Goal: Information Seeking & Learning: Learn about a topic

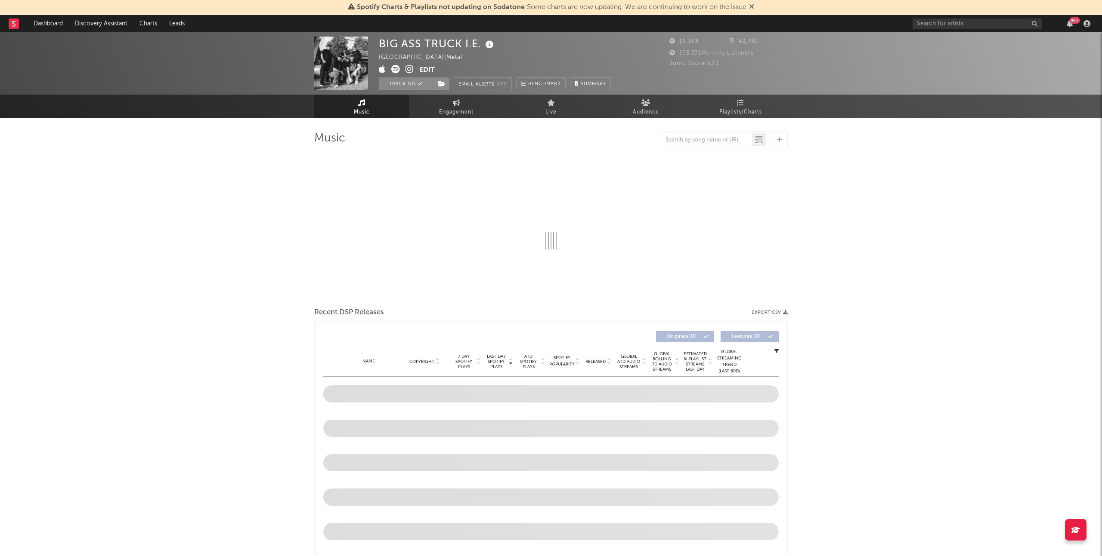
select select "6m"
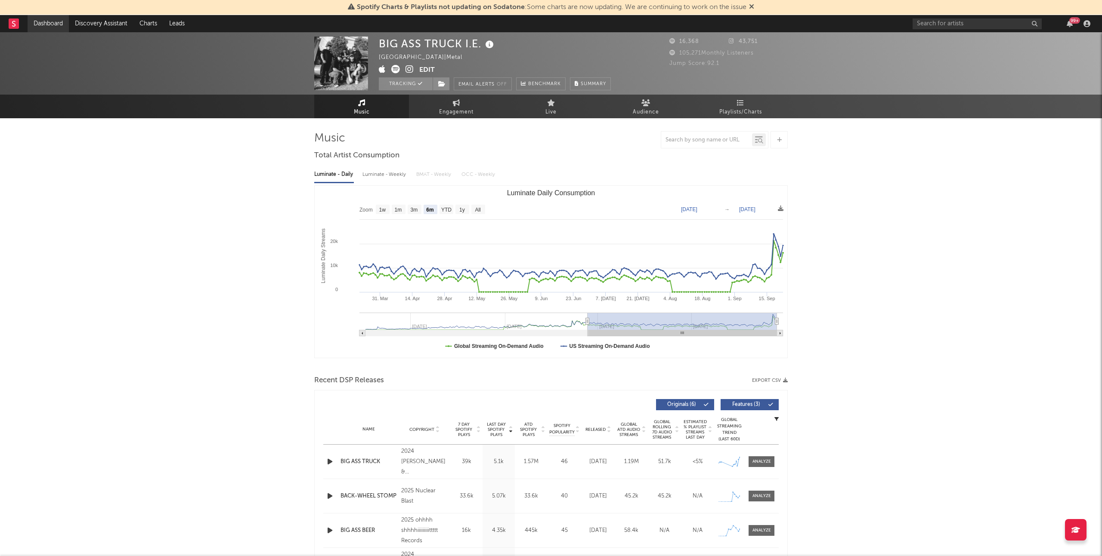
click at [47, 24] on link "Dashboard" at bounding box center [48, 23] width 41 height 17
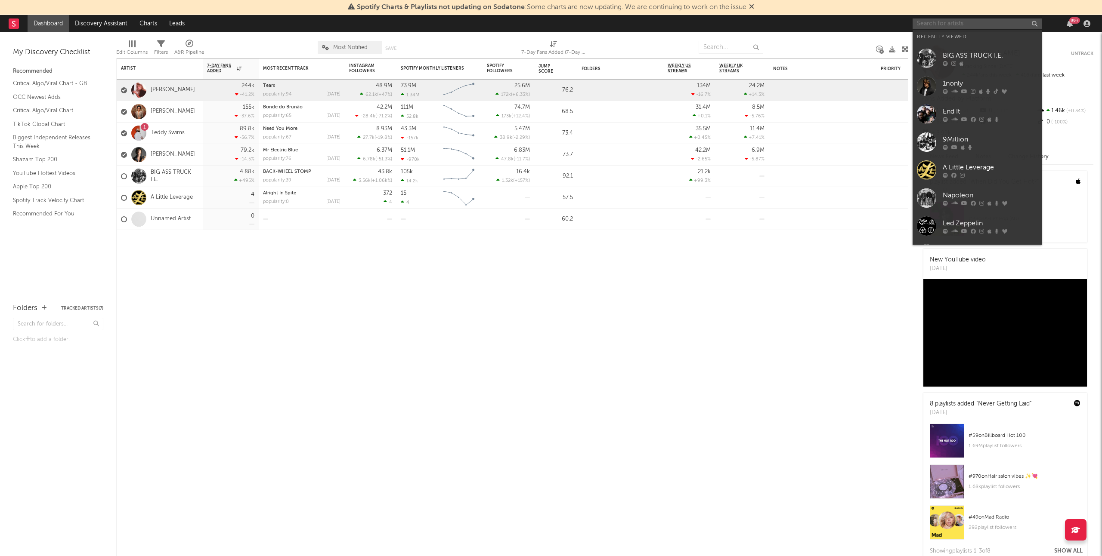
click at [999, 28] on input "text" at bounding box center [976, 24] width 129 height 11
click at [989, 156] on link "A Little Leverage" at bounding box center [976, 170] width 129 height 28
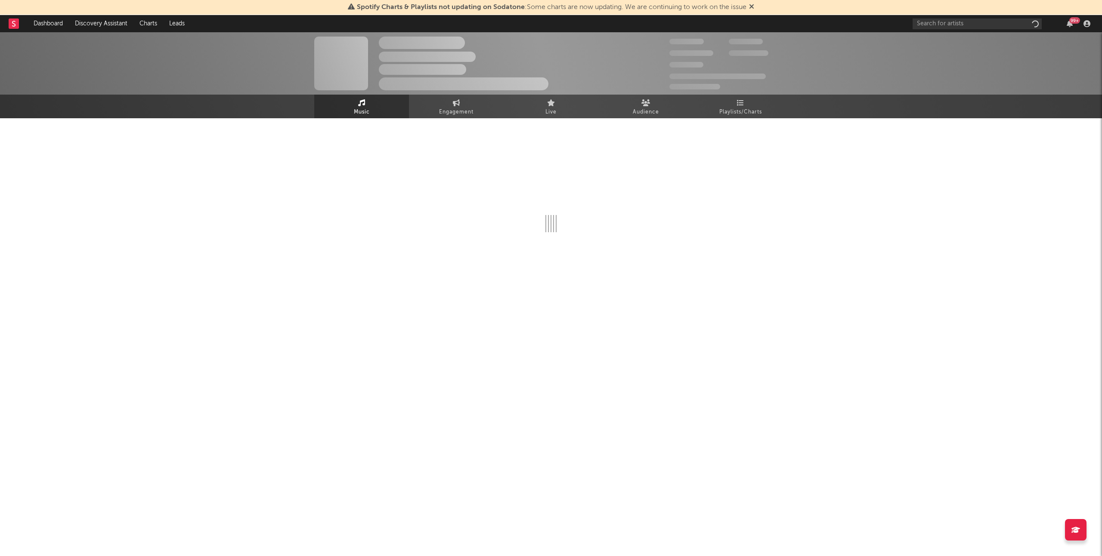
click at [989, 156] on div "The Artist Name Unknown Location | Shoegaze Edit Track Benchmark Summary 300,00…" at bounding box center [551, 173] width 1102 height 282
select select "6m"
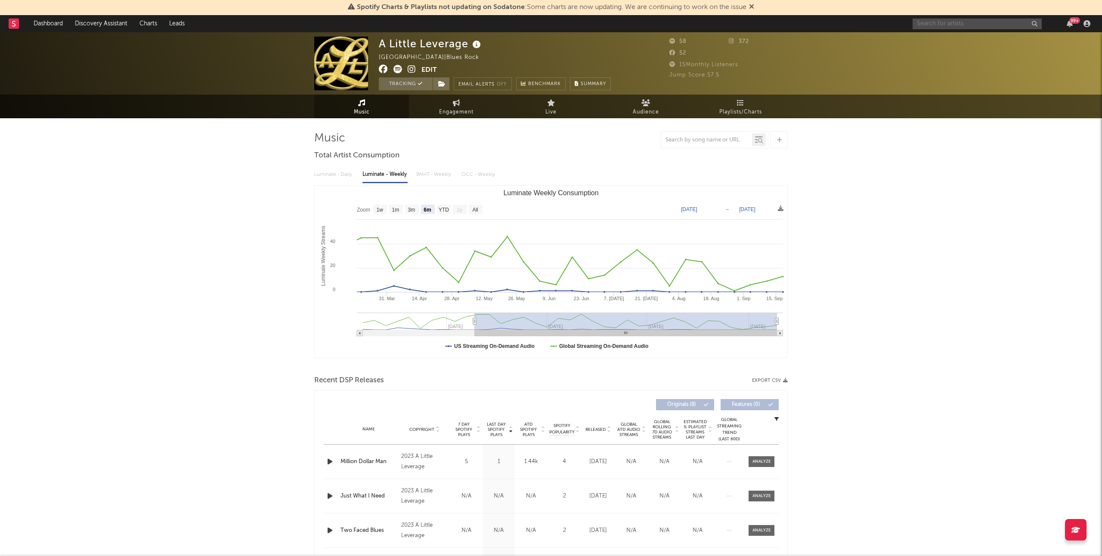
click at [942, 25] on input "text" at bounding box center [976, 24] width 129 height 11
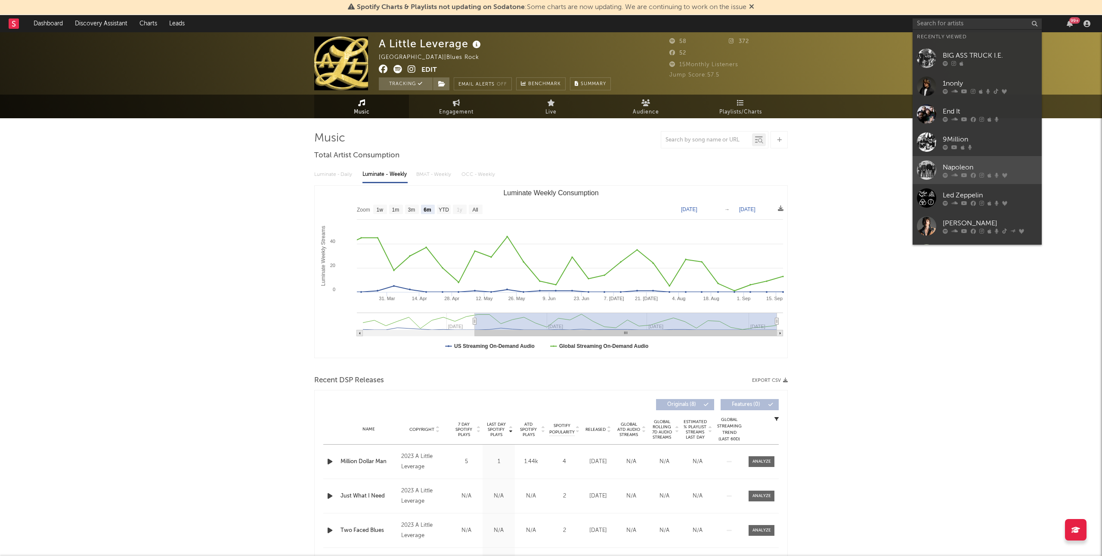
click at [980, 166] on div "Napoleon" at bounding box center [989, 167] width 95 height 10
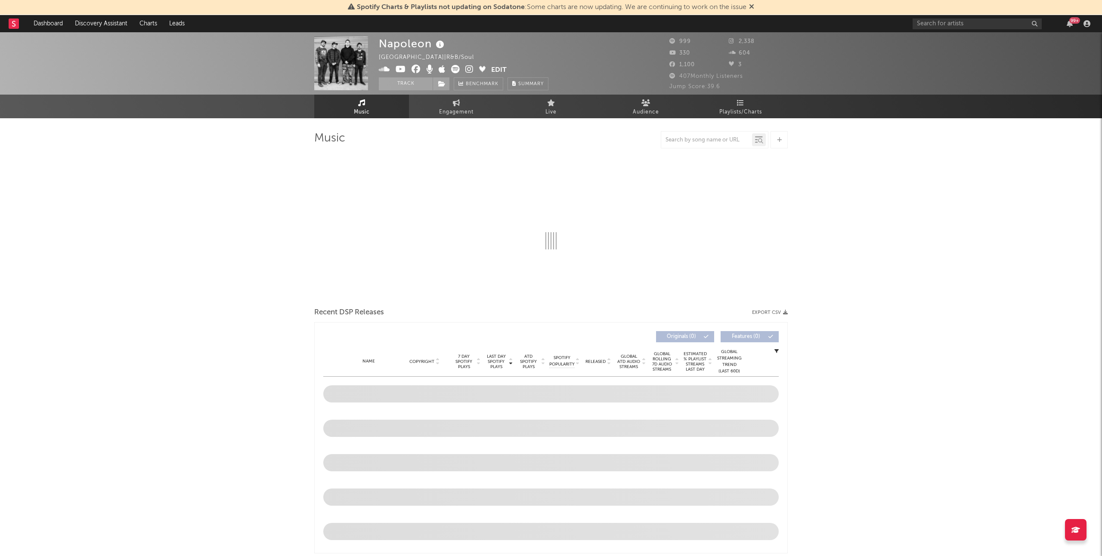
select select "1w"
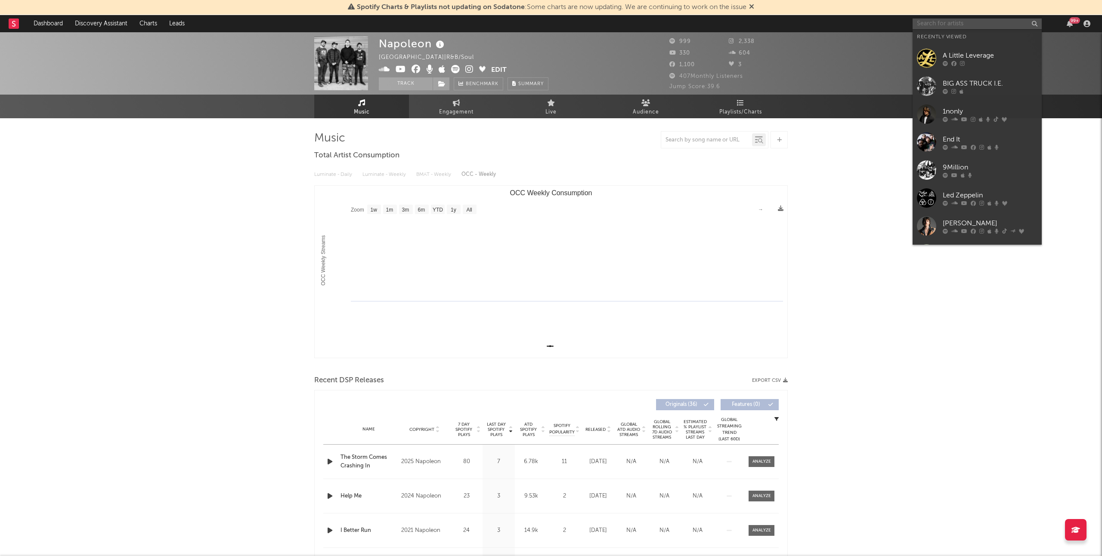
click at [973, 23] on input "text" at bounding box center [976, 24] width 129 height 11
click at [1006, 141] on div "End It" at bounding box center [989, 139] width 95 height 10
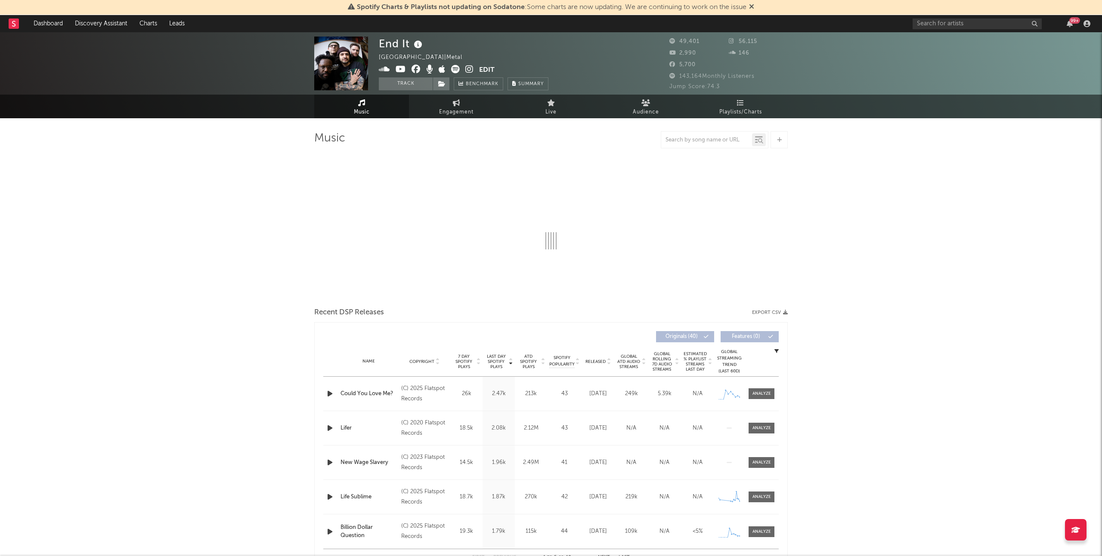
select select "6m"
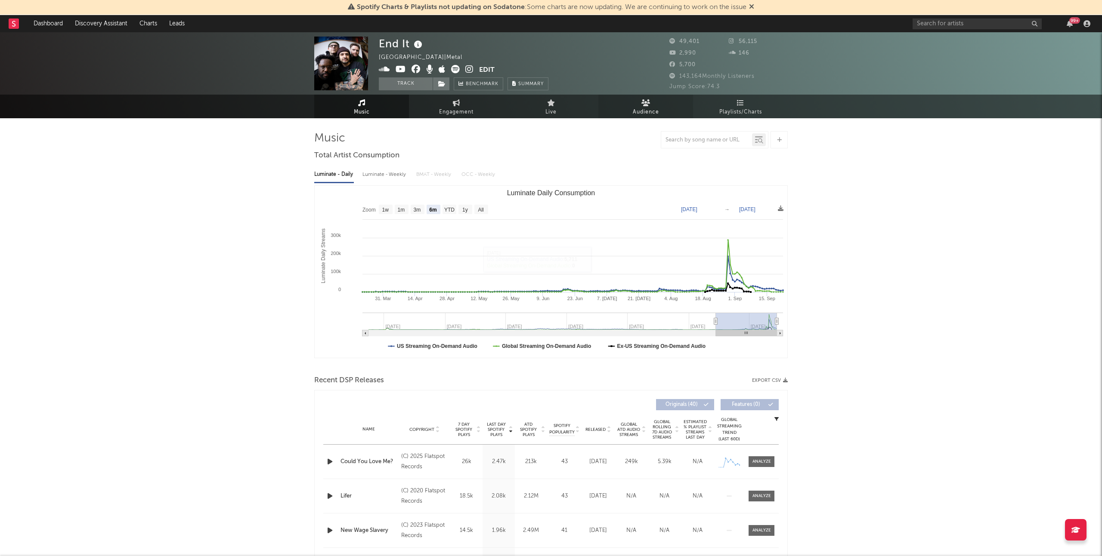
click at [650, 104] on link "Audience" at bounding box center [645, 107] width 95 height 24
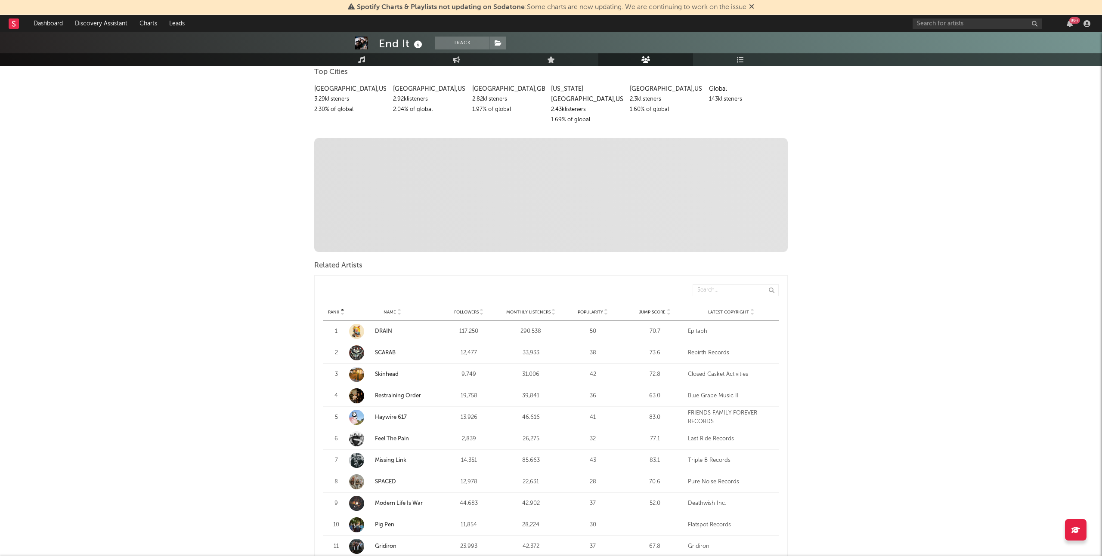
scroll to position [167, 0]
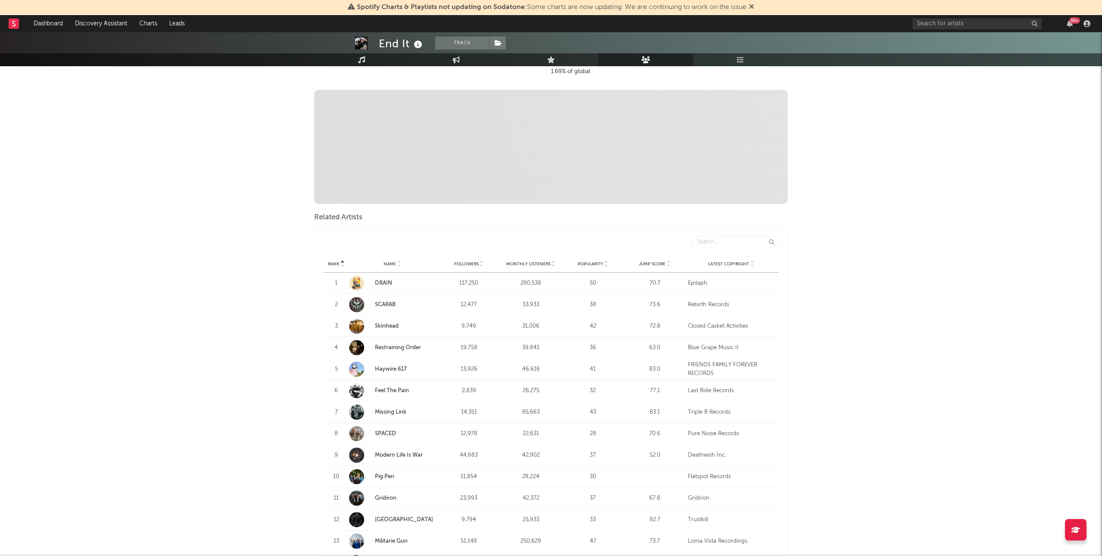
click at [650, 262] on span "Jump Score" at bounding box center [652, 264] width 27 height 5
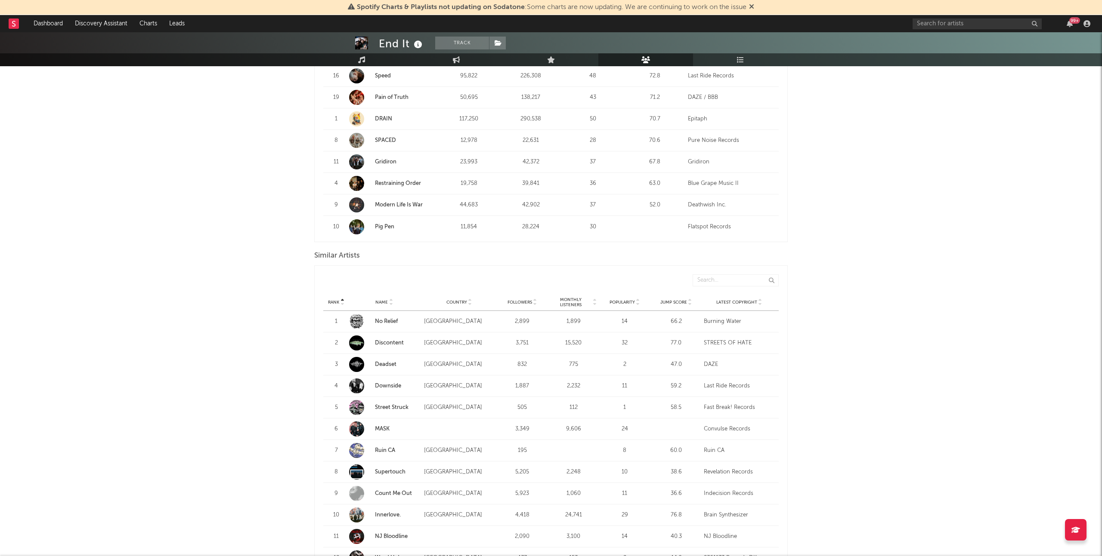
scroll to position [661, 0]
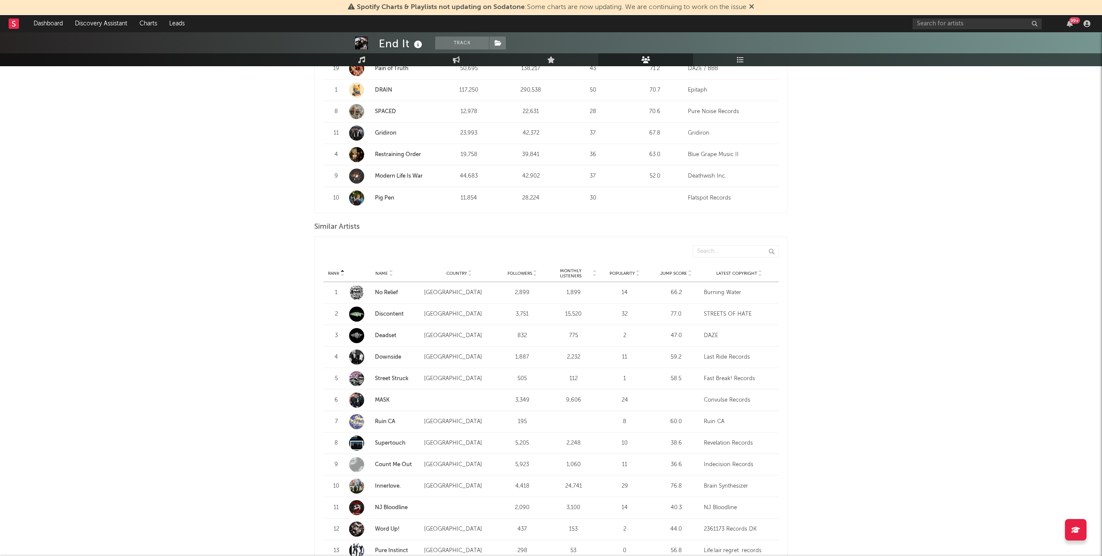
click at [670, 271] on span "Jump Score" at bounding box center [673, 273] width 27 height 5
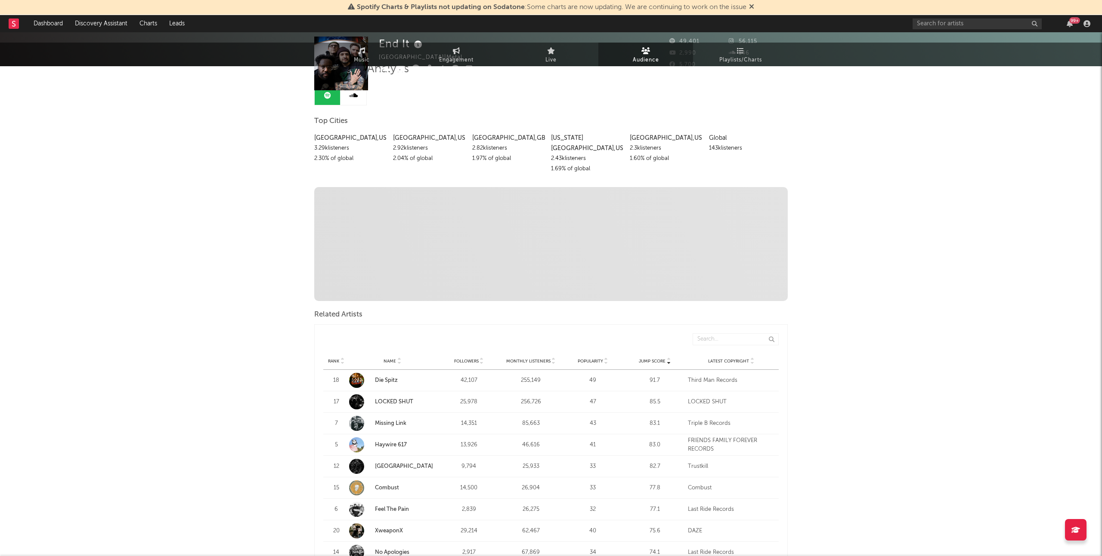
scroll to position [0, 0]
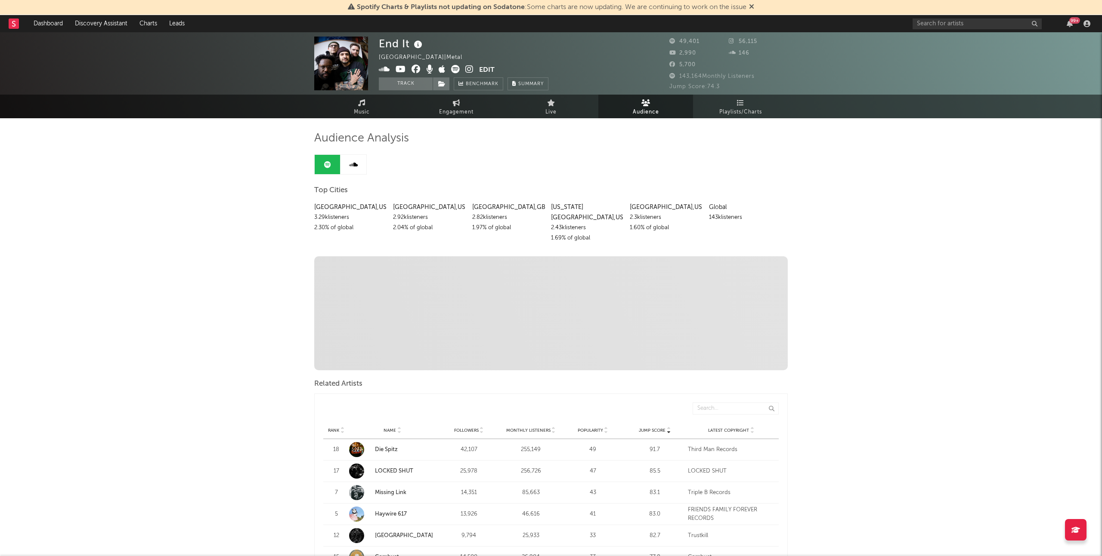
click at [390, 485] on link "Missing Link" at bounding box center [392, 492] width 86 height 15
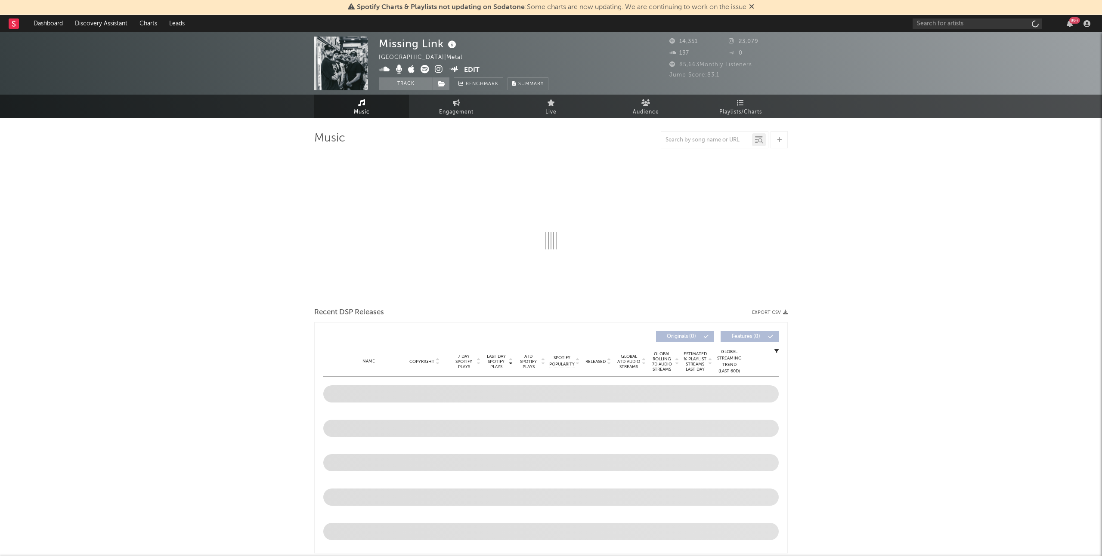
select select "6m"
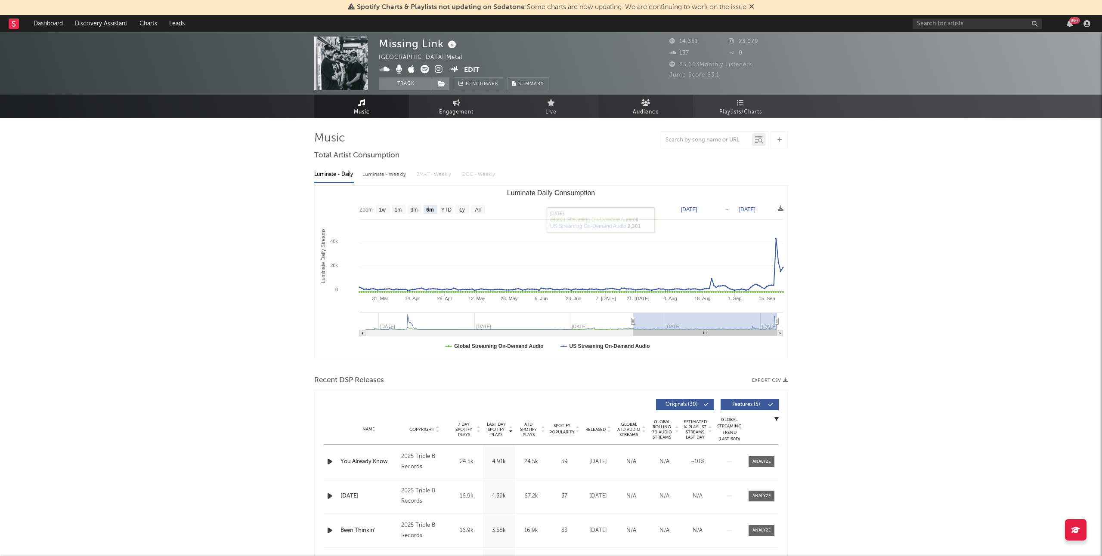
click at [648, 106] on icon at bounding box center [645, 102] width 9 height 7
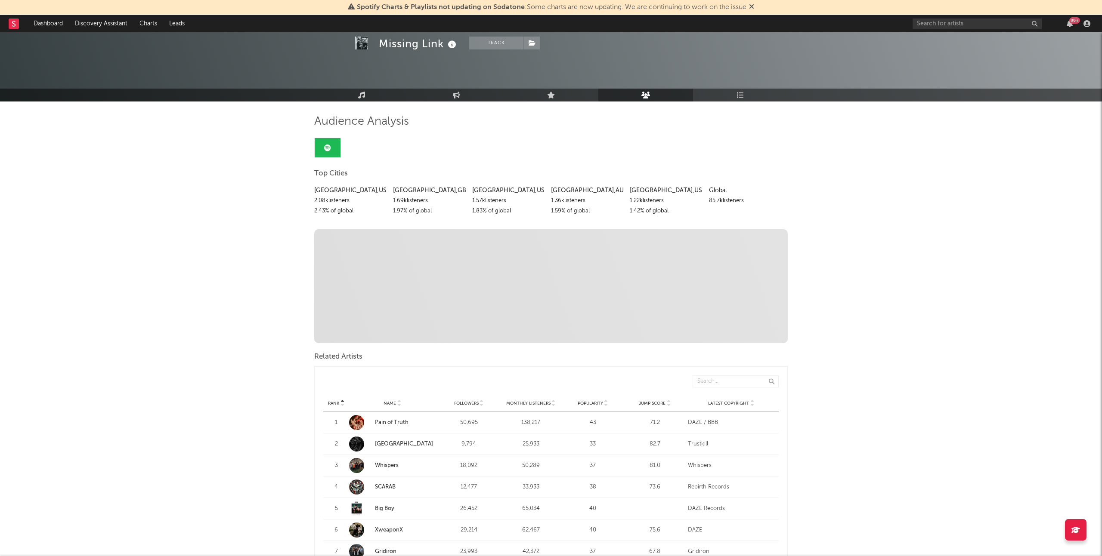
scroll to position [47, 0]
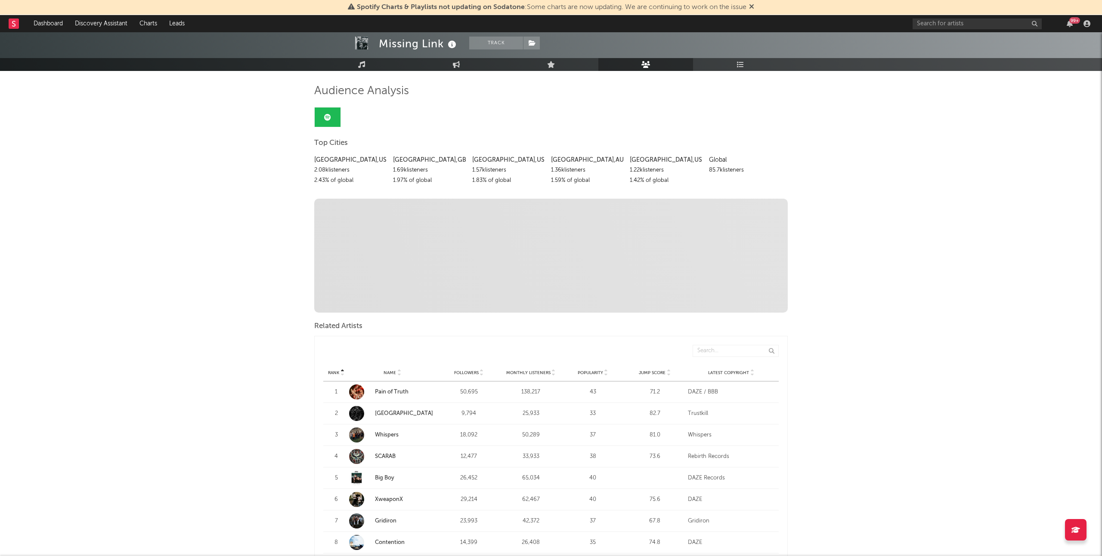
click at [655, 379] on div "Rank Name Followers Monthly Listeners Popularity Jump Score Latest Copyright" at bounding box center [550, 372] width 455 height 17
click at [650, 372] on span "Jump Score" at bounding box center [652, 373] width 27 height 5
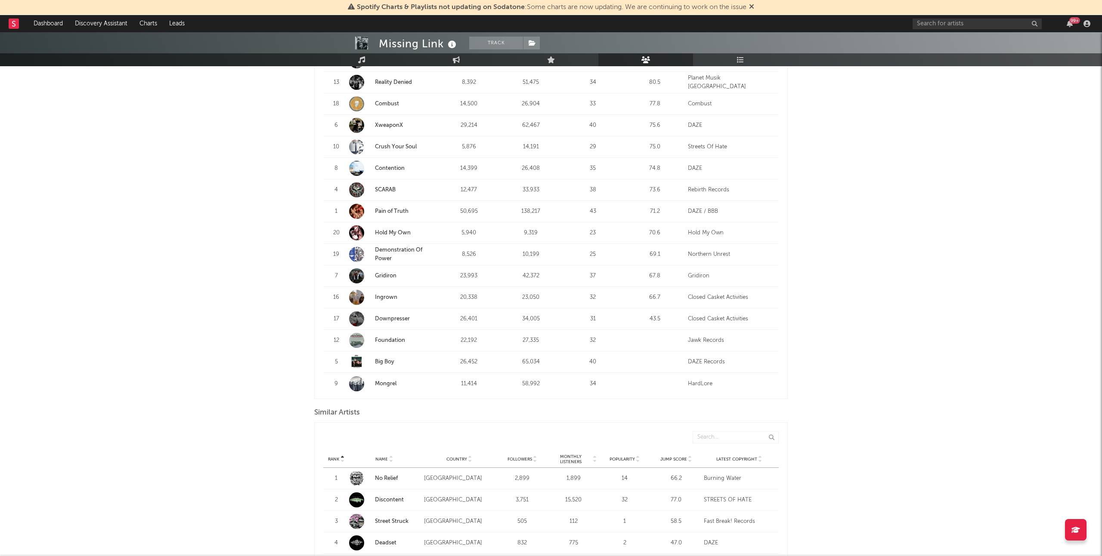
scroll to position [467, 0]
click at [672, 459] on span "Jump Score" at bounding box center [673, 457] width 27 height 5
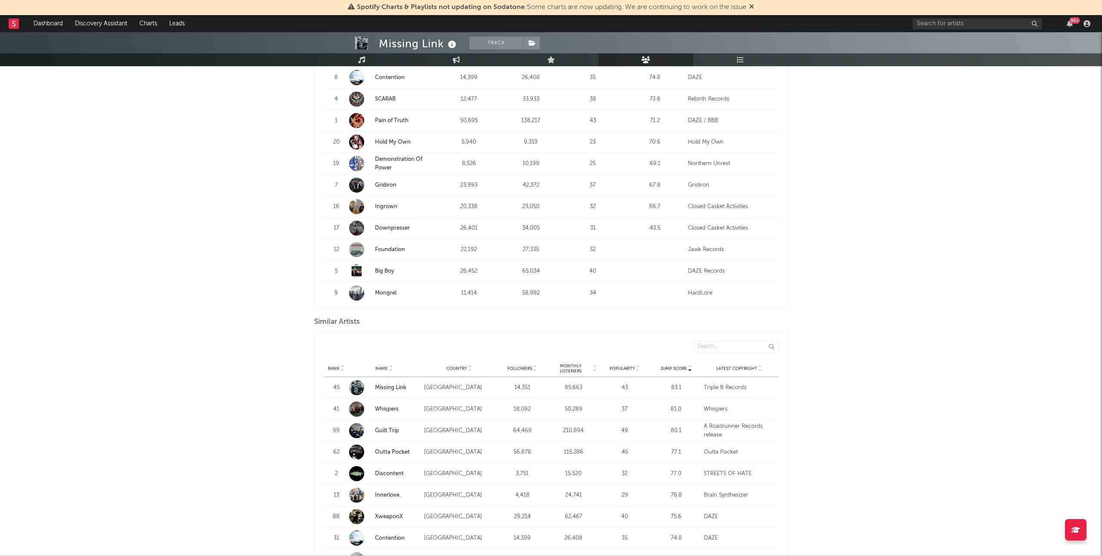
scroll to position [563, 0]
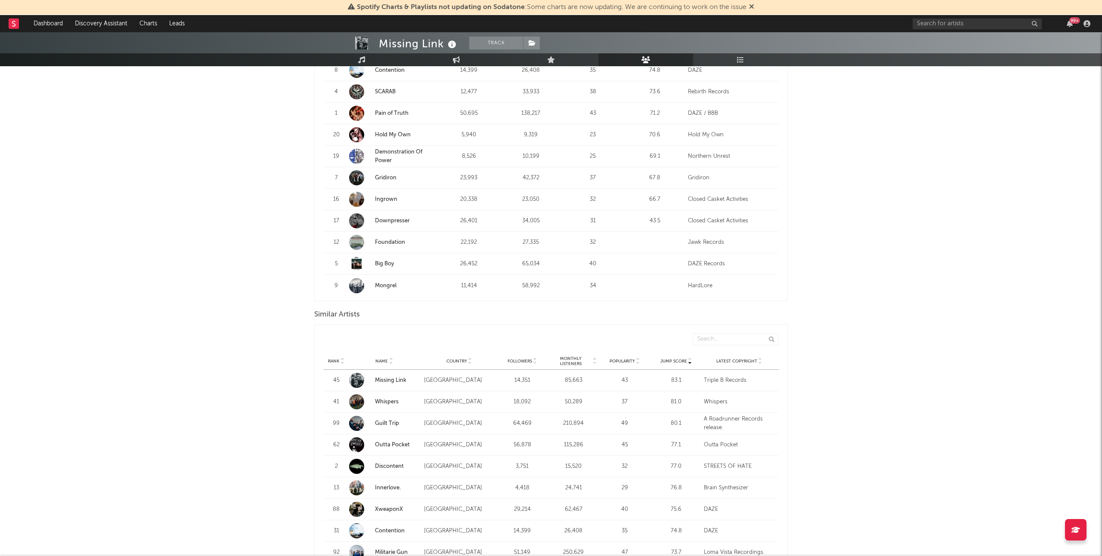
click at [935, 29] on div "99 +" at bounding box center [1002, 23] width 181 height 17
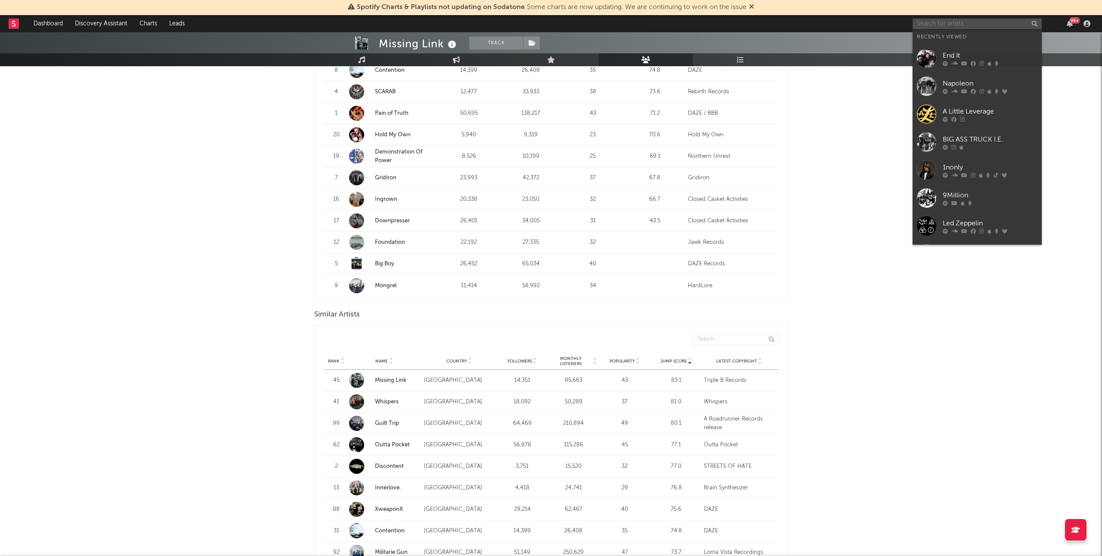
click at [942, 26] on input "text" at bounding box center [976, 24] width 129 height 11
click at [984, 197] on div "9Million" at bounding box center [989, 195] width 95 height 10
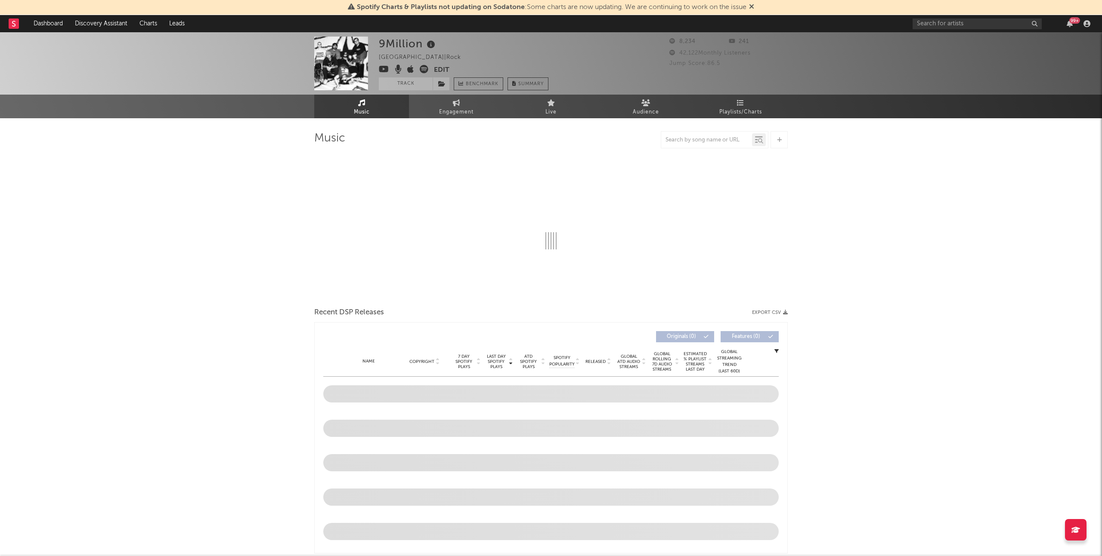
select select "6m"
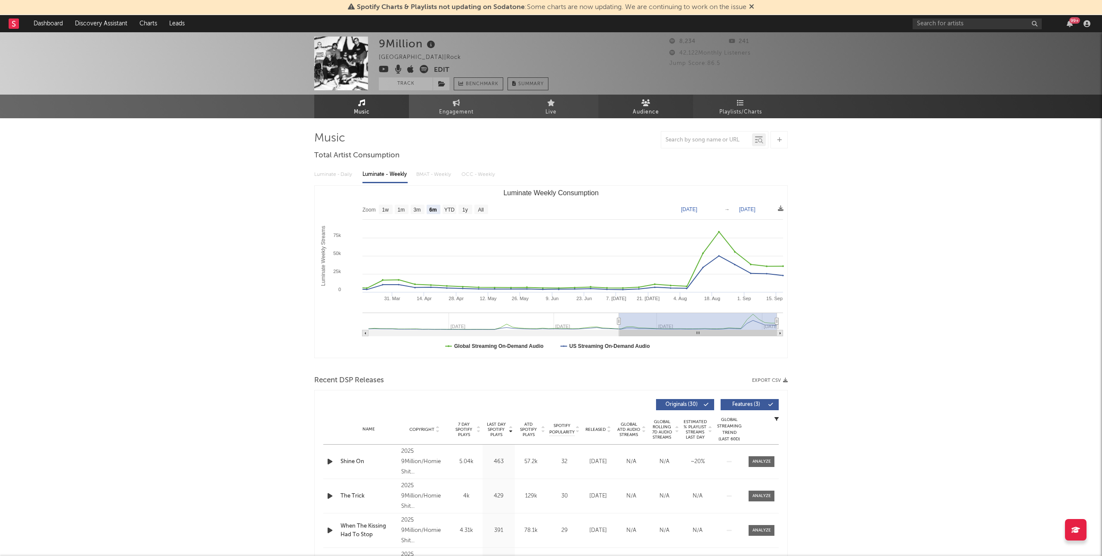
click at [652, 109] on span "Audience" at bounding box center [646, 112] width 26 height 10
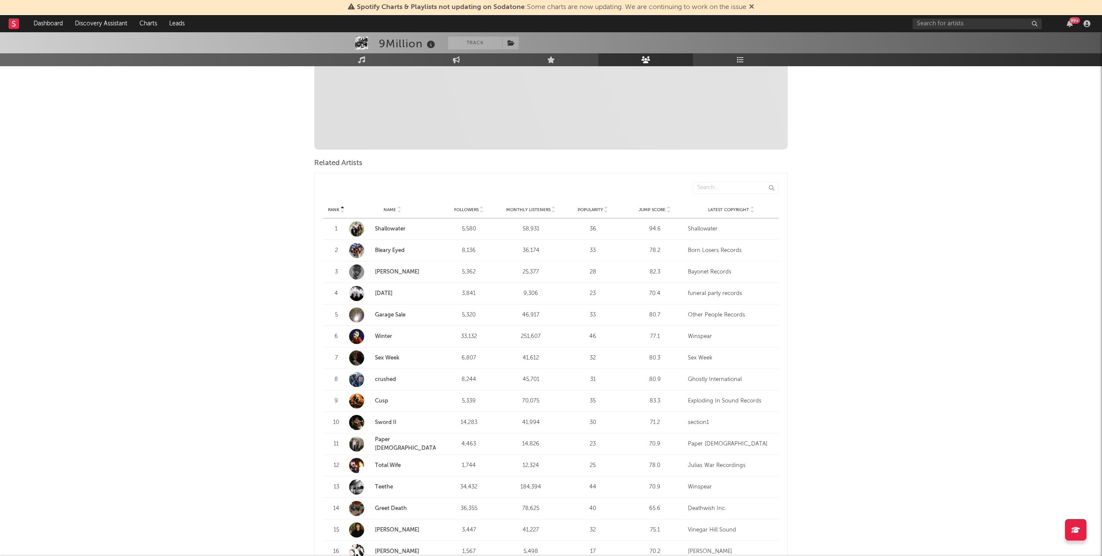
scroll to position [261, 0]
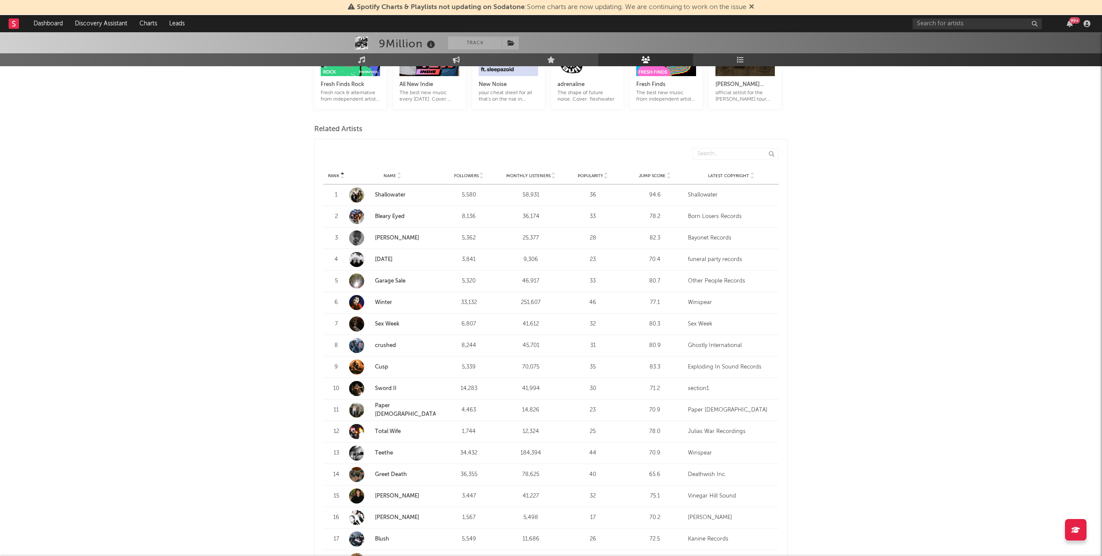
click at [649, 167] on div "Rank Name Followers Monthly Listeners Popularity Jump Score Latest Copyright" at bounding box center [550, 175] width 455 height 17
click at [649, 173] on div "Jump Score" at bounding box center [655, 176] width 58 height 6
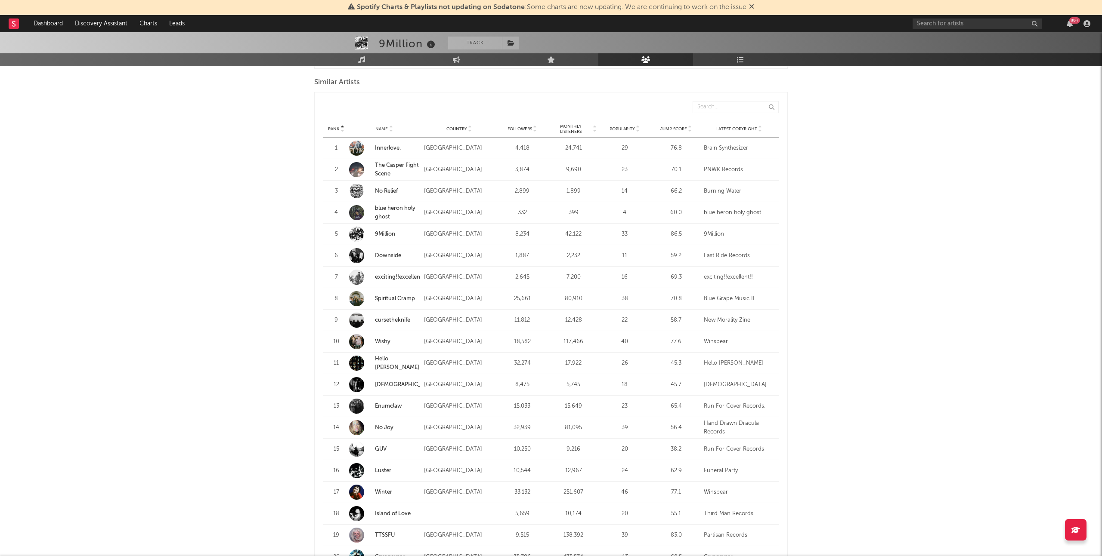
scroll to position [791, 0]
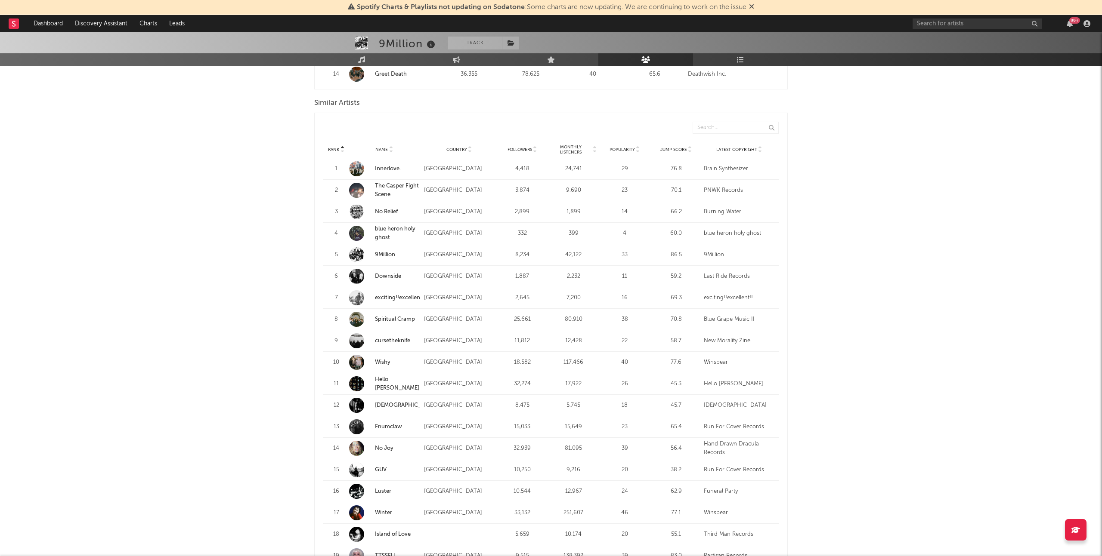
click at [670, 142] on div "Rank Name Country Followers Monthly Listeners Popularity Jump Score Latest Copy…" at bounding box center [550, 149] width 455 height 17
click at [675, 147] on span "Jump Score" at bounding box center [673, 149] width 27 height 5
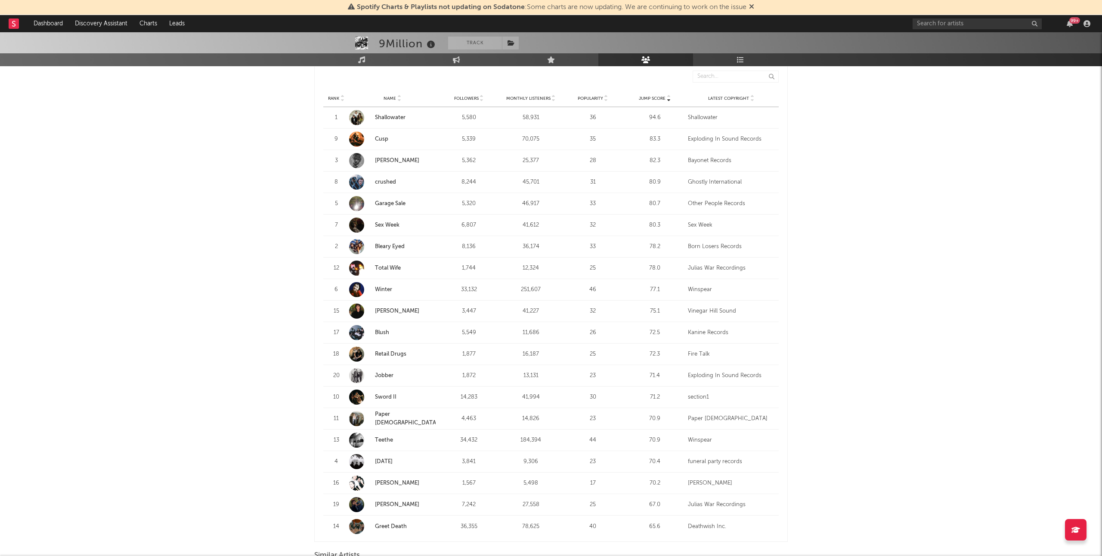
scroll to position [0, 0]
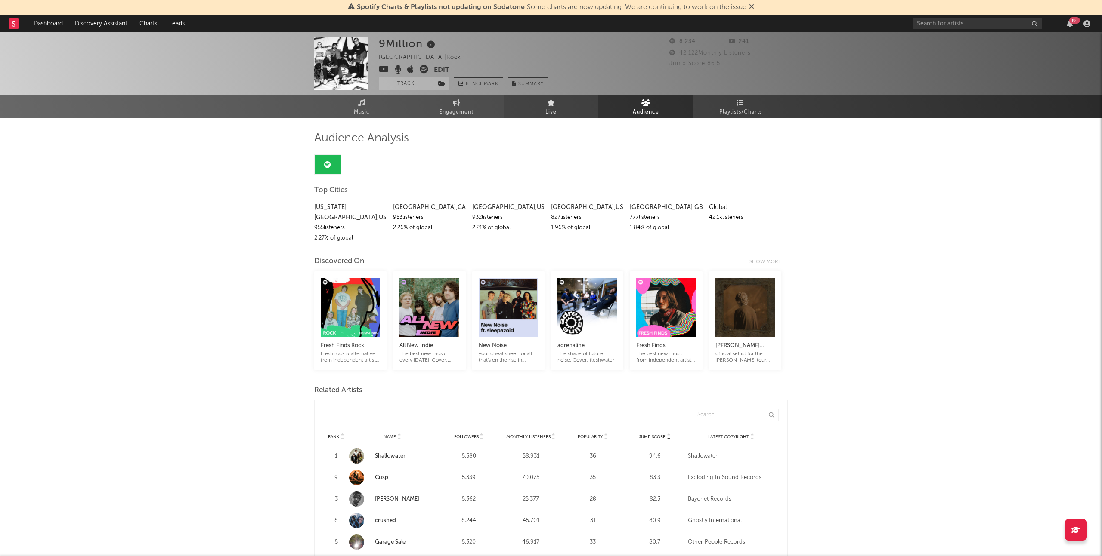
click at [576, 100] on link "Live" at bounding box center [550, 107] width 95 height 24
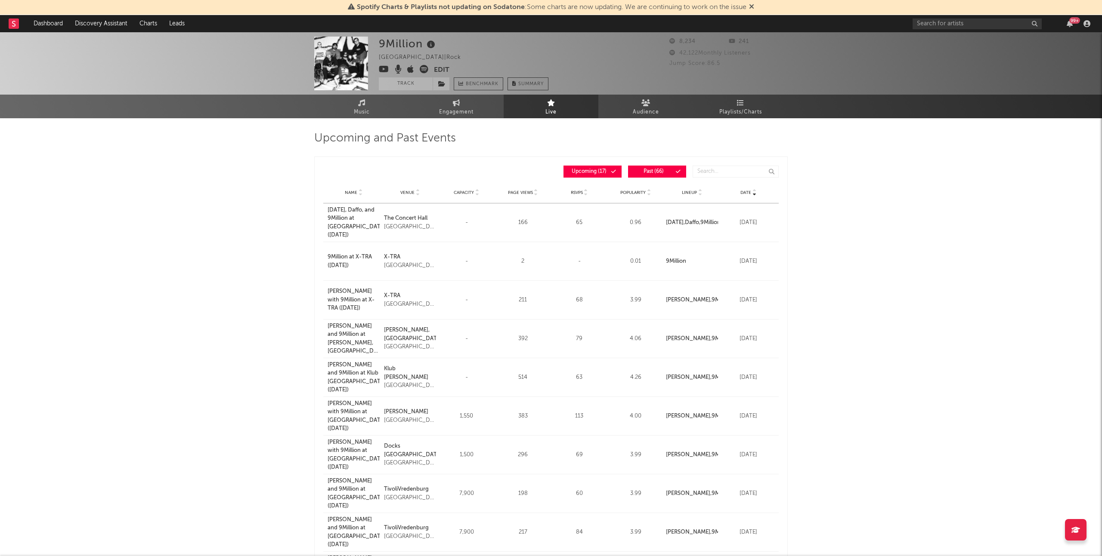
click at [635, 192] on span "Popularity" at bounding box center [632, 192] width 25 height 5
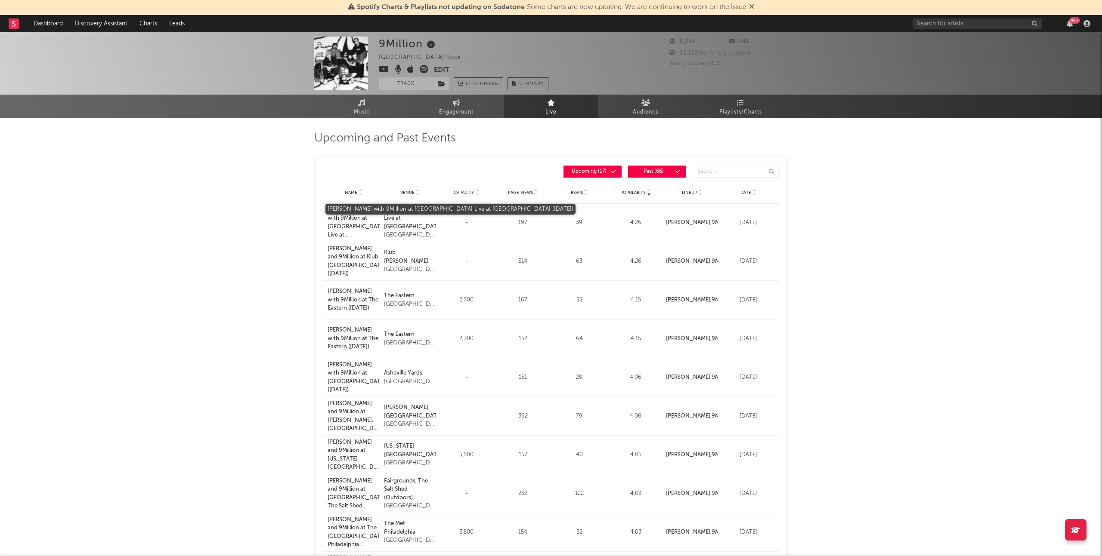
click at [332, 231] on div "[PERSON_NAME] with 9Million at [GEOGRAPHIC_DATA] Live at [GEOGRAPHIC_DATA] ([DA…" at bounding box center [353, 223] width 52 height 34
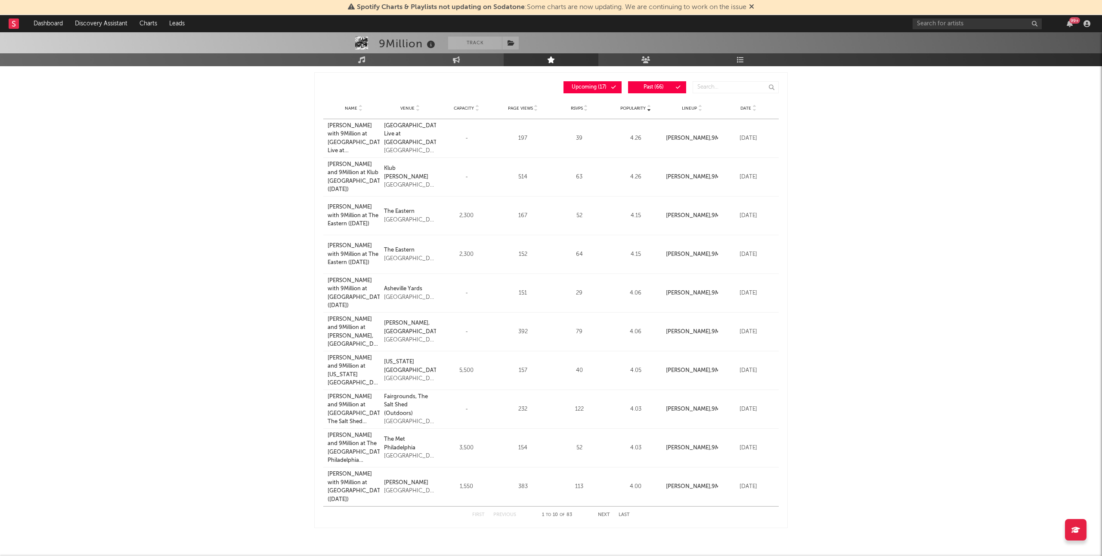
scroll to position [83, 0]
click at [454, 108] on span "Capacity" at bounding box center [464, 110] width 20 height 5
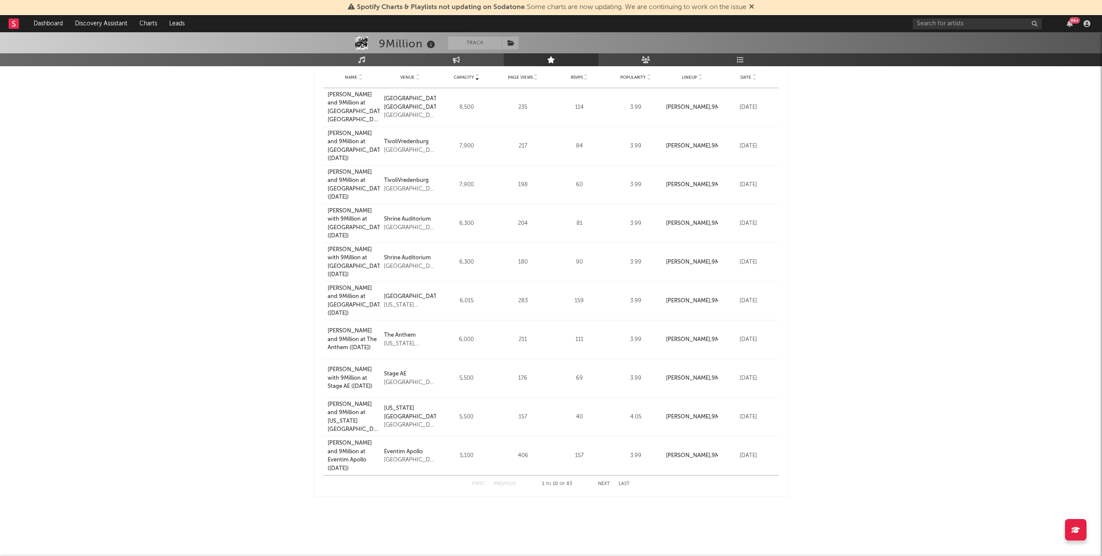
scroll to position [118, 0]
drag, startPoint x: 629, startPoint y: 481, endPoint x: 611, endPoint y: 502, distance: 27.8
click at [611, 502] on div "Upcoming and Past Events Capacity Name Venue Capacity Page Views RSVPs Populari…" at bounding box center [550, 268] width 473 height 537
click at [602, 483] on button "Next" at bounding box center [604, 481] width 12 height 5
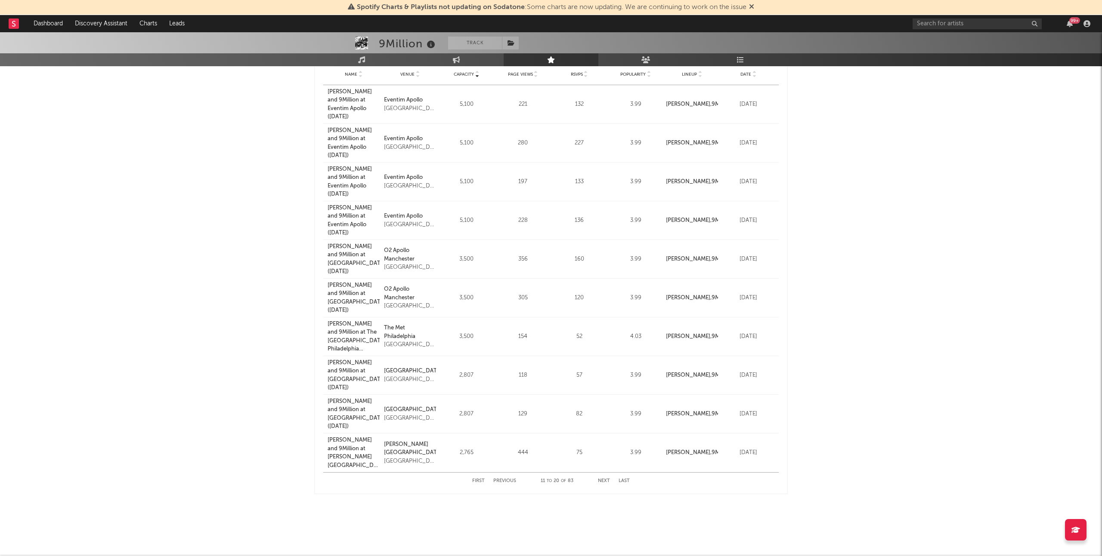
click at [602, 483] on button "Next" at bounding box center [604, 481] width 12 height 5
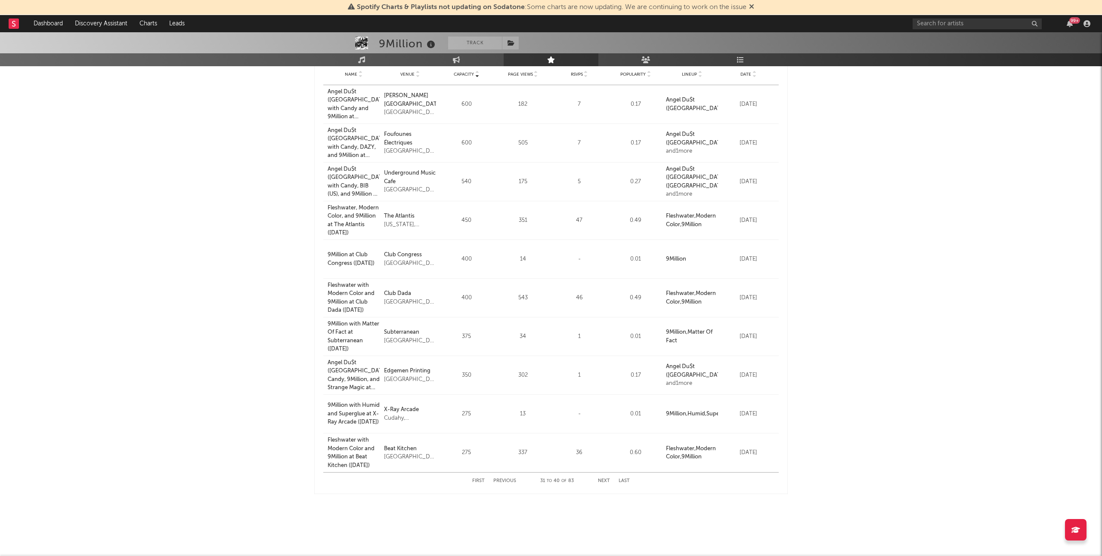
click at [677, 98] on strong "Angel Du$t ([GEOGRAPHIC_DATA]) ," at bounding box center [697, 104] width 63 height 14
